Goal: Task Accomplishment & Management: Manage account settings

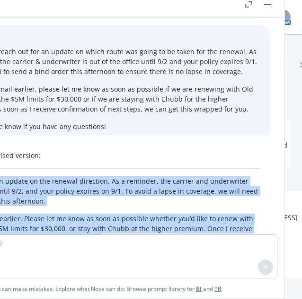
click at [269, 5] on button "button" at bounding box center [267, 4] width 11 height 11
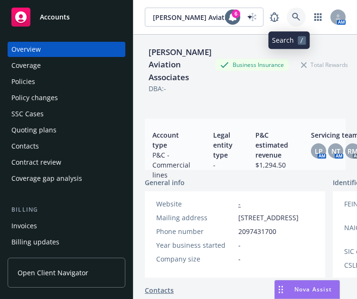
click at [292, 17] on icon at bounding box center [296, 17] width 9 height 9
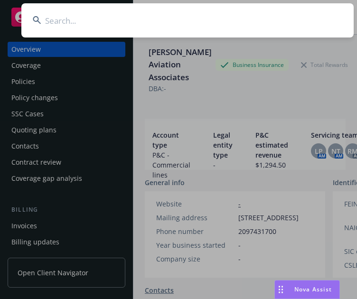
click at [288, 17] on input at bounding box center [187, 20] width 332 height 34
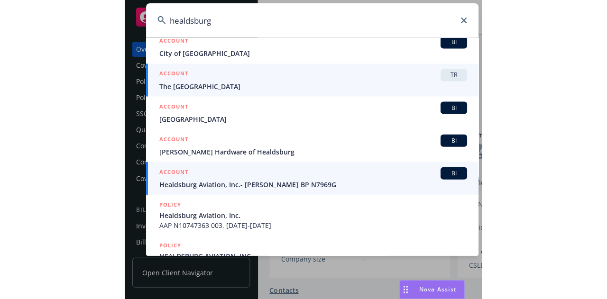
scroll to position [102, 0]
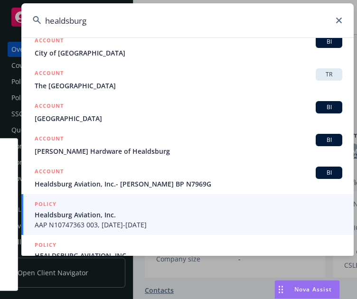
type input "healdsburg"
click at [112, 217] on span "Healdsburg Aviation, Inc." at bounding box center [188, 215] width 307 height 10
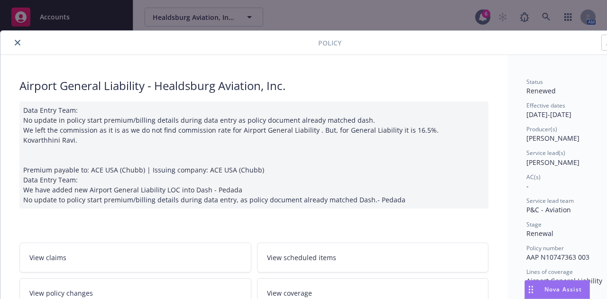
click at [21, 41] on button "close" at bounding box center [17, 42] width 11 height 11
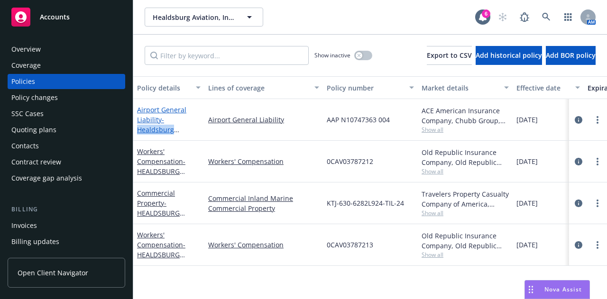
click at [154, 128] on span "- Healdsburg Aviation, Inc." at bounding box center [158, 129] width 42 height 29
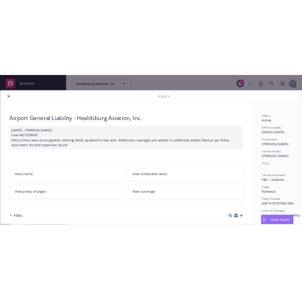
scroll to position [162, 0]
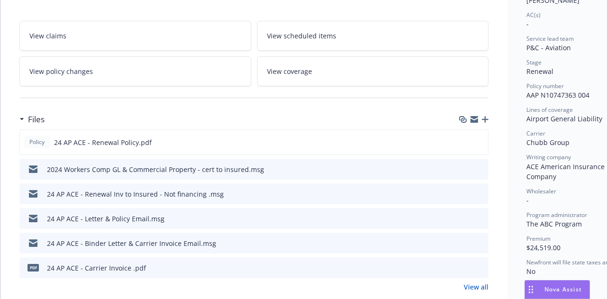
click at [487, 120] on icon "button" at bounding box center [485, 119] width 7 height 7
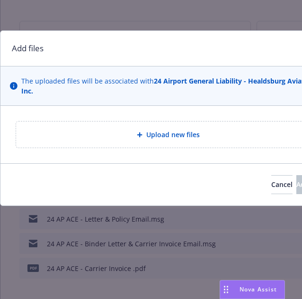
click at [196, 141] on div "Upload new files" at bounding box center [168, 134] width 304 height 26
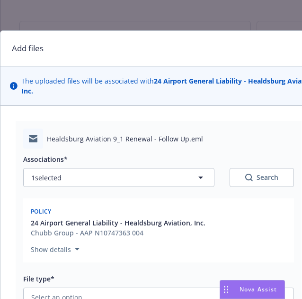
scroll to position [74, 0]
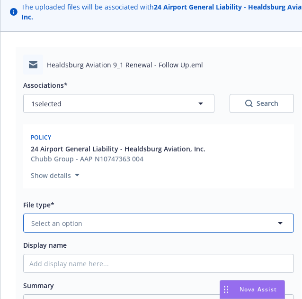
click at [137, 227] on button "Select an option" at bounding box center [158, 222] width 271 height 19
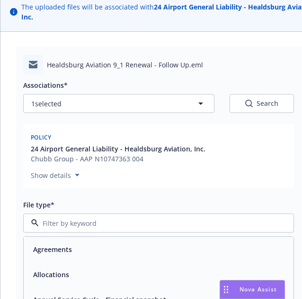
click at [135, 222] on input at bounding box center [157, 223] width 236 height 10
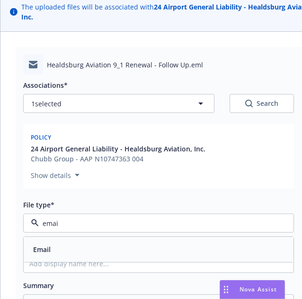
type input "email"
click at [115, 242] on div "Email" at bounding box center [158, 249] width 259 height 14
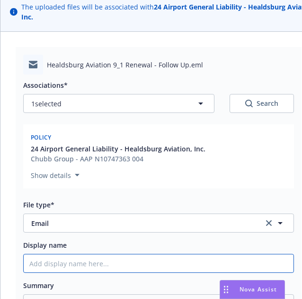
click at [95, 265] on input "Display name" at bounding box center [159, 263] width 270 height 18
type textarea "x"
type input "2"
type textarea "x"
type input "20"
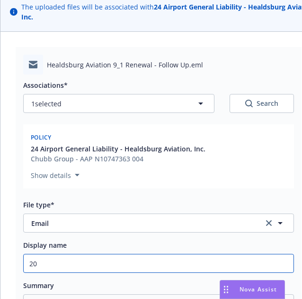
type textarea "x"
type input "202"
type textarea "x"
type input "2025"
type textarea "x"
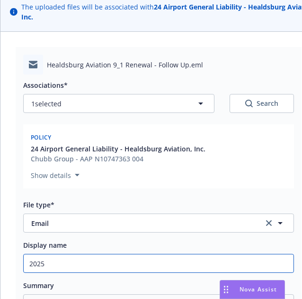
type input "2025"
type textarea "x"
type input "2025 E"
type textarea "x"
type input "2025 Em"
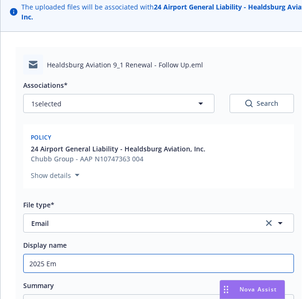
type textarea "x"
type input "2025 Em"
type textarea "x"
type input "2025 Em co"
type textarea "x"
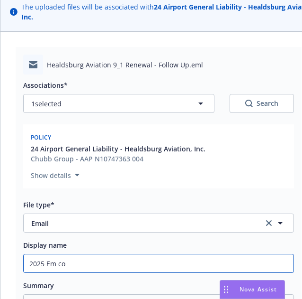
type input "2025 Em con"
type textarea "x"
type input "2025 Em conf"
type textarea "x"
type input "2025 Em confi"
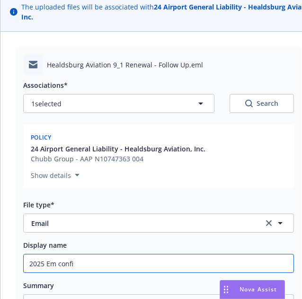
type textarea "x"
type input "2025 Em confir"
type textarea "x"
type input "2025 Em confirm"
type textarea "x"
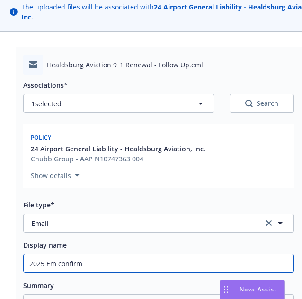
type input "2025 Em confirma"
type textarea "x"
type input "2025 Em confirmat"
type textarea "x"
type input "2025 Em confirmati"
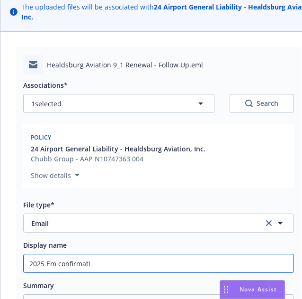
type textarea "x"
type input "2025 Em confirmatio"
type textarea "x"
type input "2025 Em confirmation"
type textarea "x"
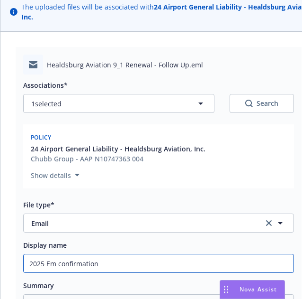
type input "2025 Em confirmation"
type textarea "x"
type input "2025 Em confirmation -"
type textarea "x"
type input "2025 Em confirmation - B"
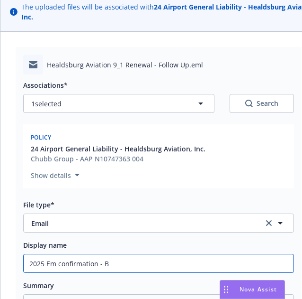
type textarea "x"
type input "2025 Em confirmation - Bi"
type textarea "x"
type input "2025 Em confirmation - Bin"
type textarea "x"
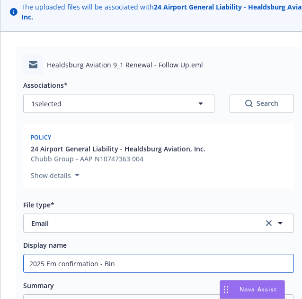
type input "2025 Em confirmation - Bind"
type textarea "x"
type input "2025 Em confirmation - Bind"
type textarea "x"
type input "2025 Em confirmation - Bind w"
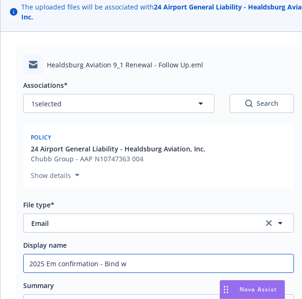
type textarea "x"
type input "2025 Em confirmation - Bind w/"
type textarea "x"
type input "2025 Em confirmation - Bind w/"
type textarea "x"
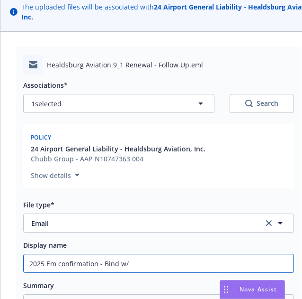
type input "2025 Em confirmation - Bind w/ O"
type textarea "x"
type input "2025 Em confirmation - Bind w/ OR"
type textarea "x"
click at [95, 265] on input "2025 Em confirmation - Bind w/ ORA" at bounding box center [159, 263] width 270 height 18
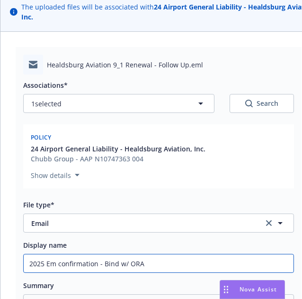
click at [95, 265] on input "2025 Em confirmation - Bind w/ ORA" at bounding box center [159, 263] width 270 height 18
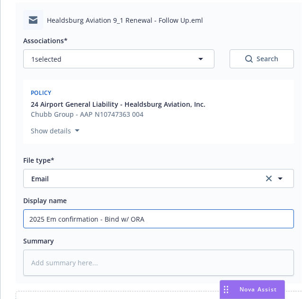
type input "2025 Em confirmation - Bind w/ ORA"
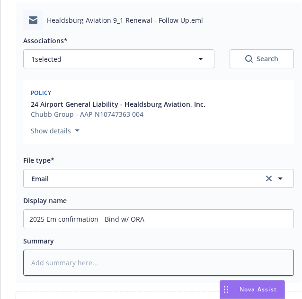
click at [117, 268] on textarea at bounding box center [158, 262] width 271 height 26
paste textarea "2025 Em confirmation - Bind w/ ORA"
type textarea "x"
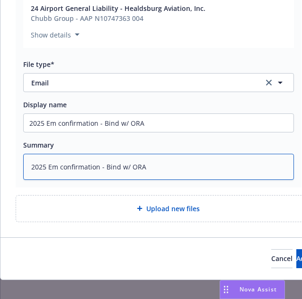
scroll to position [231, 0]
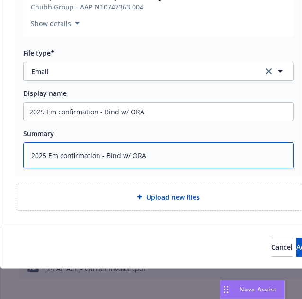
type textarea "2025 Em confirmation - Bind w/ ORA"
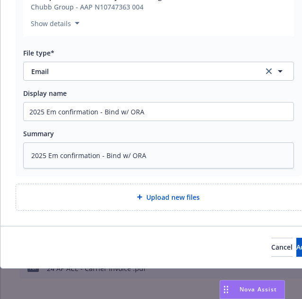
click at [155, 192] on span "Upload new files" at bounding box center [174, 197] width 54 height 10
type textarea "x"
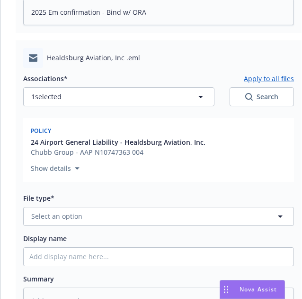
scroll to position [379, 0]
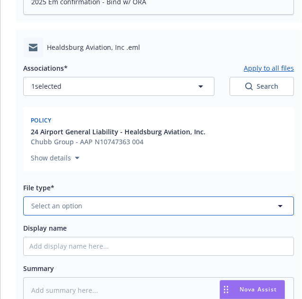
click at [135, 196] on button "Select an option" at bounding box center [158, 205] width 271 height 19
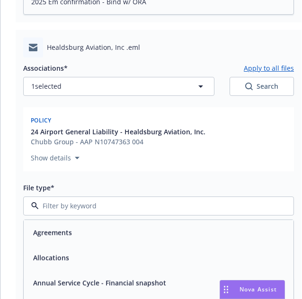
click at [135, 196] on div at bounding box center [158, 205] width 271 height 19
click at [83, 203] on input at bounding box center [157, 206] width 236 height 10
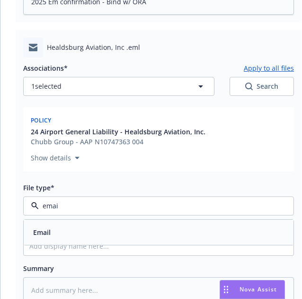
type input "email"
click at [68, 225] on div "Email" at bounding box center [158, 232] width 259 height 14
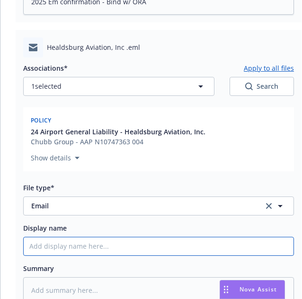
type textarea "x"
type input "2"
type textarea "x"
type input "20"
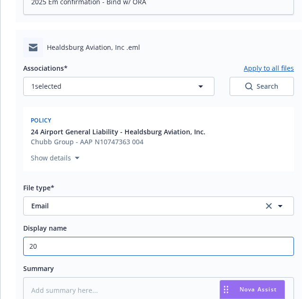
type textarea "x"
type input "202"
type textarea "x"
type input "2025"
type textarea "x"
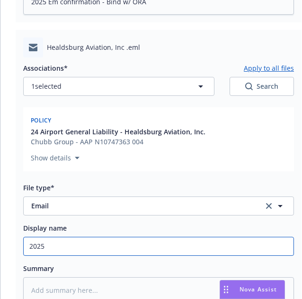
type input "2025-"
type textarea "x"
type input "2025-2"
type textarea "x"
type input "2025-20"
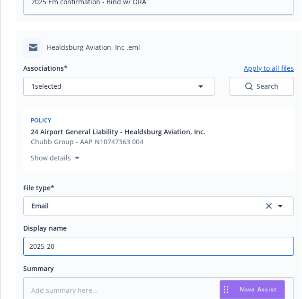
type textarea "x"
type input "2025-202"
type textarea "x"
type input "[DATE]-[DATE]"
type textarea "x"
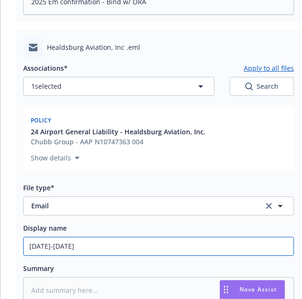
type input "[DATE]-[DATE]"
type textarea "x"
type input "[DATE]-[DATE] EM"
type textarea "x"
type input "[DATE]-[DATE] EM"
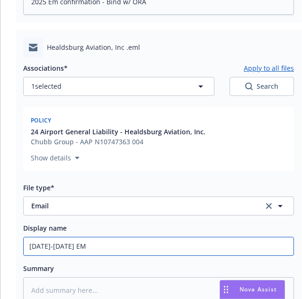
type textarea "x"
type input "[DATE]-[DATE] EM to"
type textarea "x"
type input "[DATE]-[DATE] EM to"
type textarea "x"
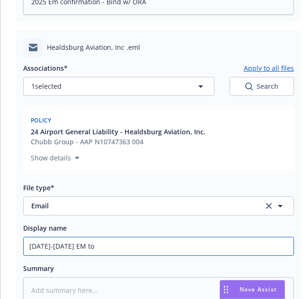
type input "[DATE]-[DATE] EM to O"
type textarea "x"
type input "[DATE]-[DATE] EM to [GEOGRAPHIC_DATA]"
type textarea "x"
type input "[DATE]-[DATE] EM to ORA"
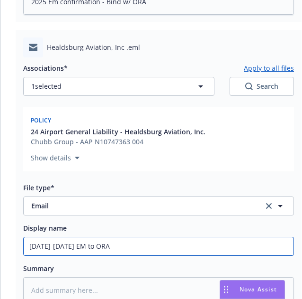
type textarea "x"
type input "[DATE]-[DATE] EM to ORA"
type textarea "x"
type input "[DATE]-[DATE] EM to ORA U"
type textarea "x"
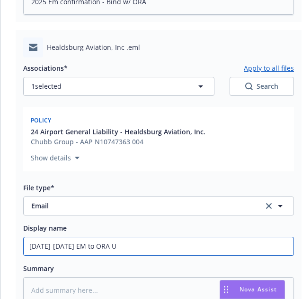
type input "[DATE]-[DATE] EM to ORA UW"
type textarea "x"
type input "[DATE]-[DATE] EM to ORA UW"
type textarea "x"
type input "[DATE]-[DATE] EM to ORA UW -"
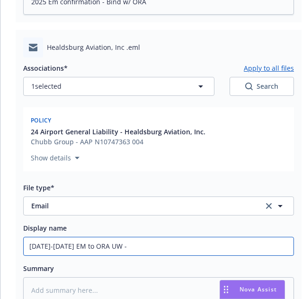
type textarea "x"
type input "[DATE]-[DATE] EM to ORA UW - B"
type textarea "x"
type input "[DATE]-[DATE] EM to ORA UW - Bi"
type textarea "x"
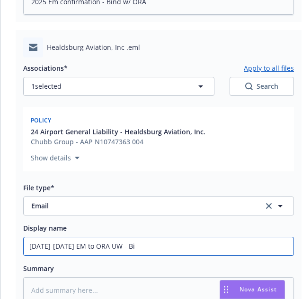
type input "[DATE]-[DATE] EM to ORA [GEOGRAPHIC_DATA]"
type textarea "x"
type input "[DATE]-[DATE] EM to ORA UW - Bind"
type textarea "x"
type input "[DATE]-[DATE] EM to ORA UW - Bind"
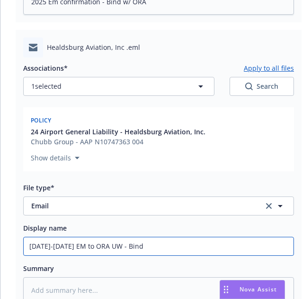
type textarea "x"
type input "[DATE]-[DATE] EM to ORA UW - Bind O"
type textarea "x"
type input "[DATE]-[DATE] EM to ORA UW - Bind Or"
type textarea "x"
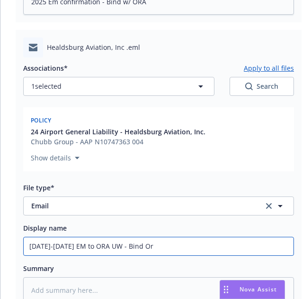
type input "[DATE]-[DATE] EM to ORA UW - Bind Ore"
type textarea "x"
type input "[DATE]-[DATE] EM to ORA UW - Bind Ord"
type textarea "x"
type input "[DATE]-[DATE] EM to ORA UW - Bind Orde"
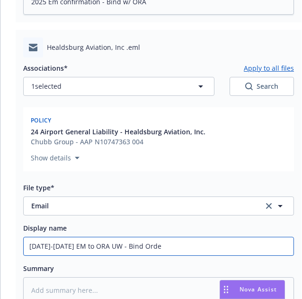
type textarea "x"
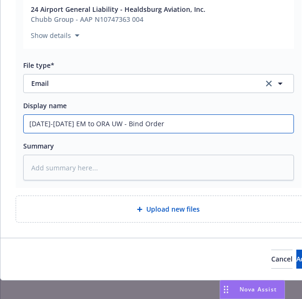
type input "[DATE]-[DATE] EM to ORA UW - Bind Order"
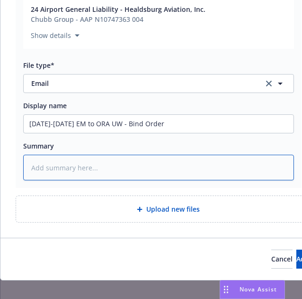
click at [90, 173] on textarea at bounding box center [158, 168] width 271 height 26
paste textarea "[DATE]-[DATE] EM to ORA UW - Bind Order"
type textarea "x"
type textarea "[DATE]-[DATE] EM to ORA UW - Bind Order"
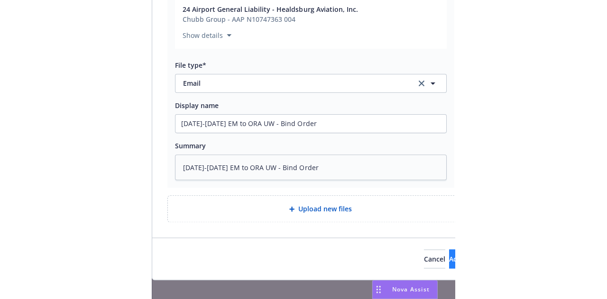
scroll to position [485, 0]
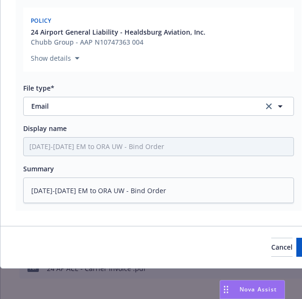
type textarea "x"
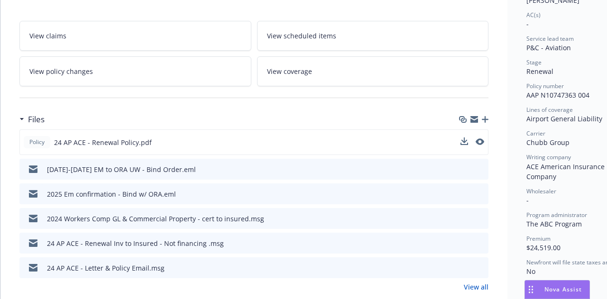
scroll to position [0, 0]
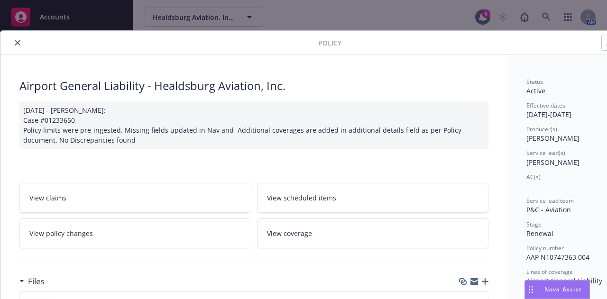
click at [15, 43] on icon "close" at bounding box center [18, 43] width 6 height 6
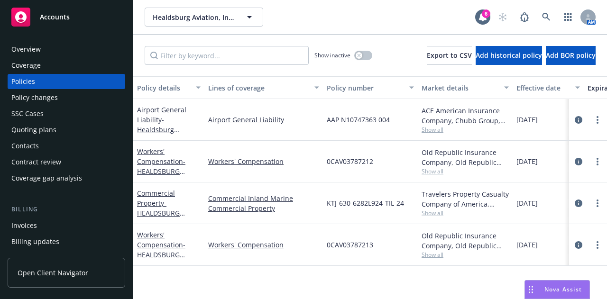
click at [23, 52] on div "Overview" at bounding box center [25, 49] width 29 height 15
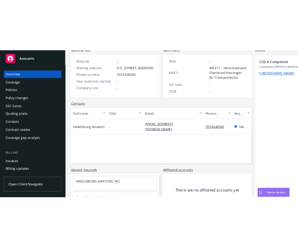
scroll to position [168, 0]
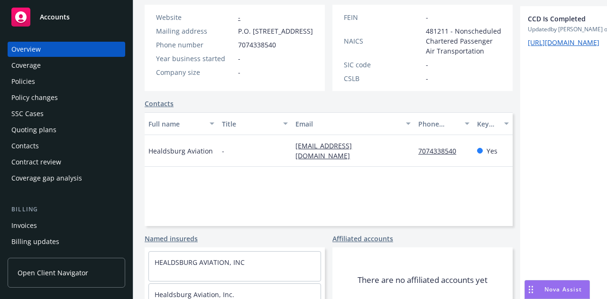
click at [41, 78] on div "Policies" at bounding box center [66, 81] width 110 height 15
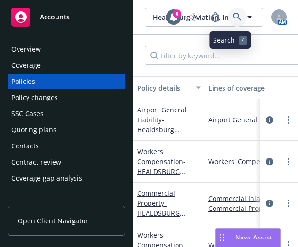
click at [233, 16] on icon at bounding box center [237, 17] width 8 height 8
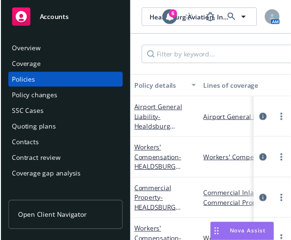
scroll to position [0, 3]
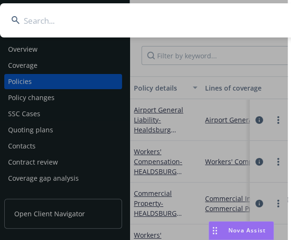
click at [124, 19] on input at bounding box center [166, 20] width 332 height 34
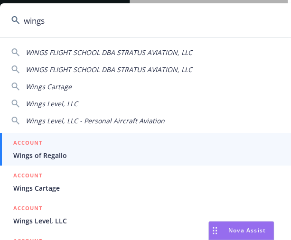
click at [101, 55] on span "WINGS FLIGHT SCHOOL DBA STRATUS AVIATION, LLC" at bounding box center [109, 52] width 166 height 9
type input "WINGS FLIGHT SCHOOL DBA STRATUS AVIATION, LLC"
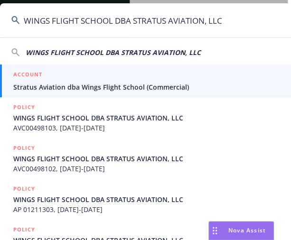
click at [90, 76] on div "ACCOUNT BI" at bounding box center [166, 76] width 307 height 12
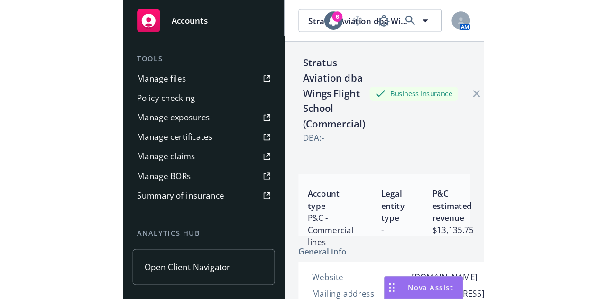
scroll to position [257, 0]
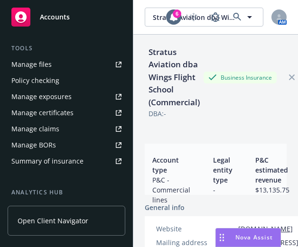
click at [50, 61] on div "Manage files" at bounding box center [31, 64] width 40 height 15
